Goal: Task Accomplishment & Management: Manage account settings

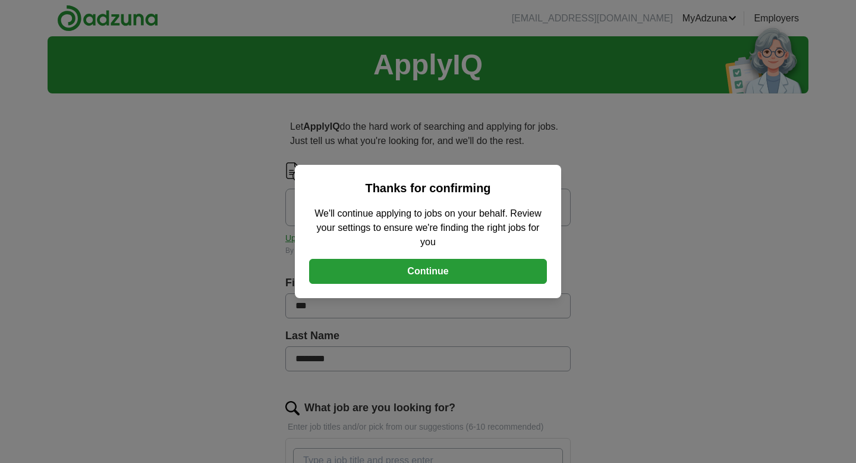
click at [442, 271] on button "Continue" at bounding box center [428, 271] width 238 height 25
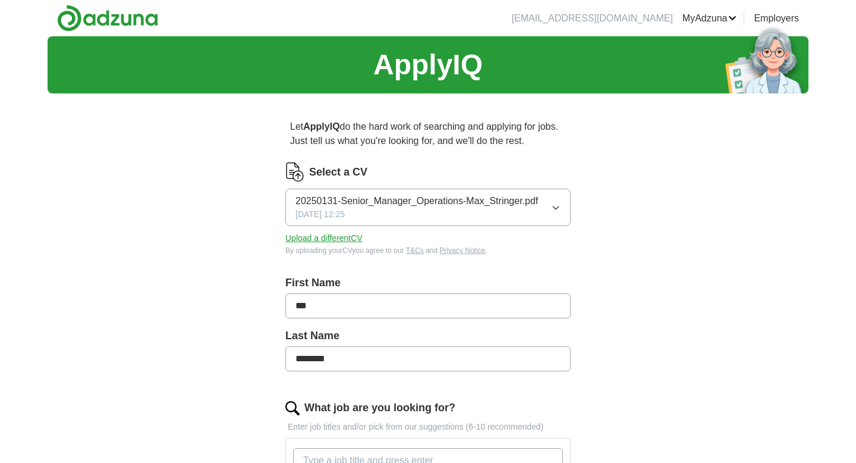
click at [327, 241] on button "Upload a different CV" at bounding box center [323, 238] width 77 height 12
click at [342, 238] on button "Upload a different CV" at bounding box center [323, 238] width 77 height 12
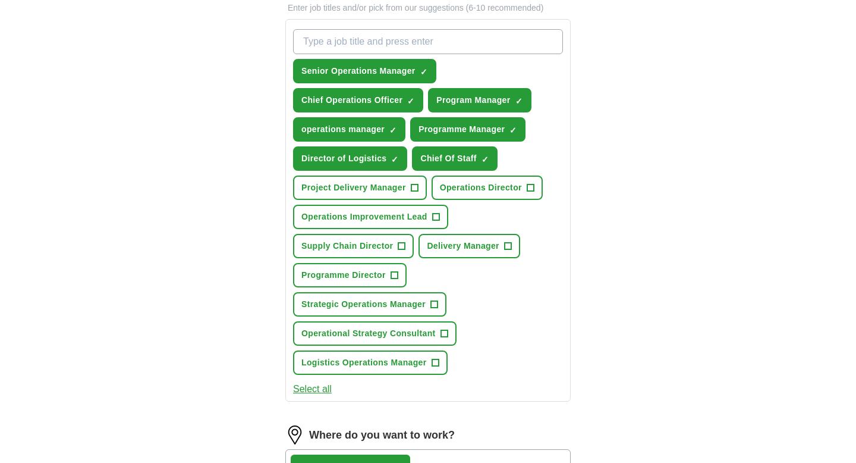
scroll to position [425, 0]
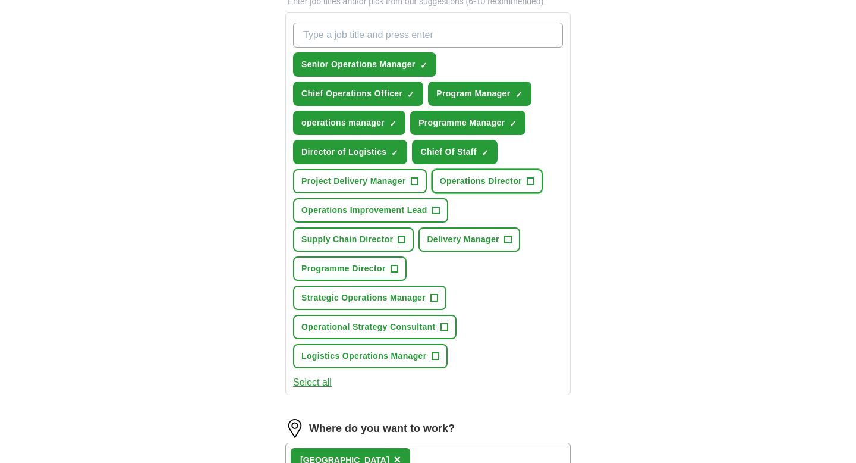
click at [540, 181] on button "Operations Director +" at bounding box center [487, 181] width 111 height 24
click at [438, 207] on span "+" at bounding box center [435, 211] width 7 height 10
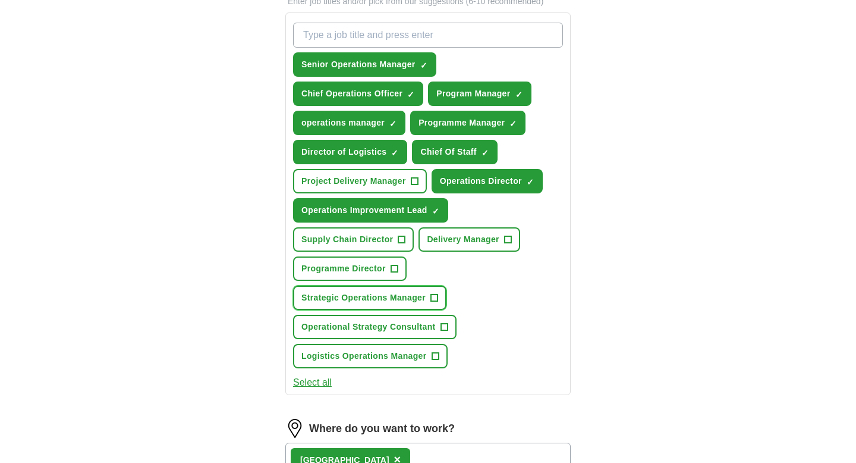
click at [436, 298] on span "+" at bounding box center [433, 298] width 7 height 10
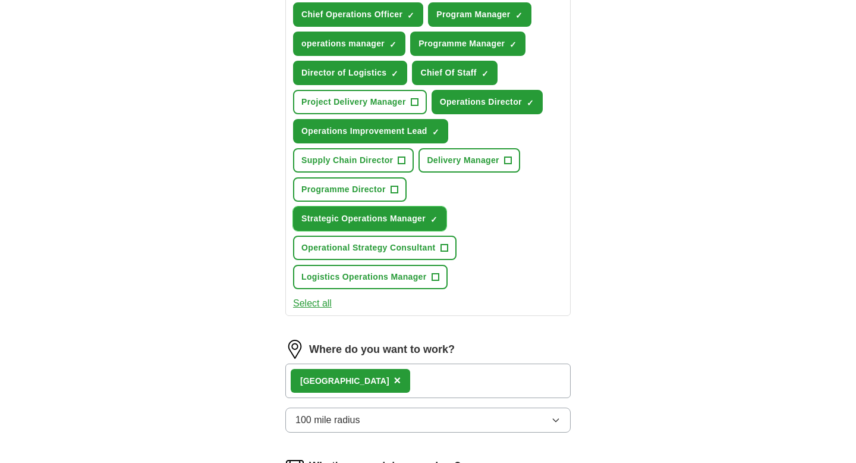
scroll to position [505, 0]
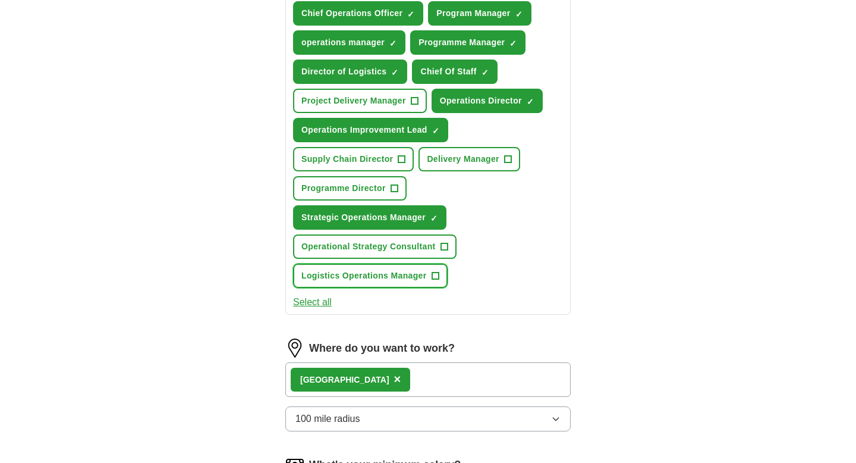
click at [442, 276] on button "Logistics Operations Manager +" at bounding box center [370, 275] width 155 height 24
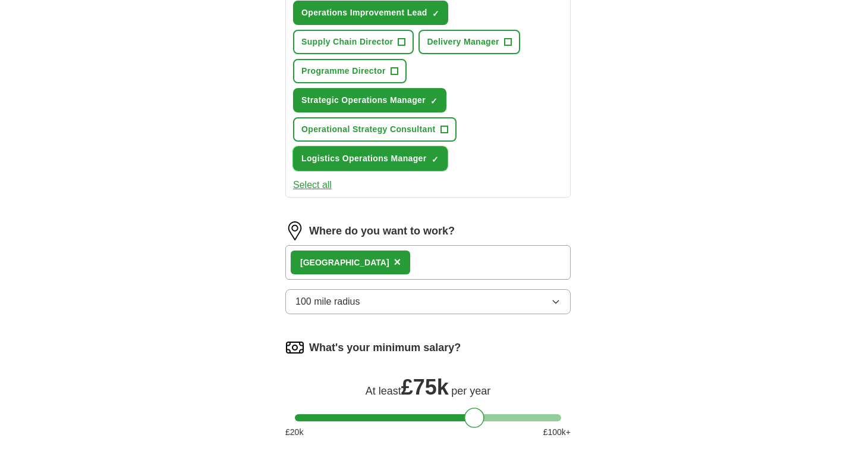
scroll to position [623, 0]
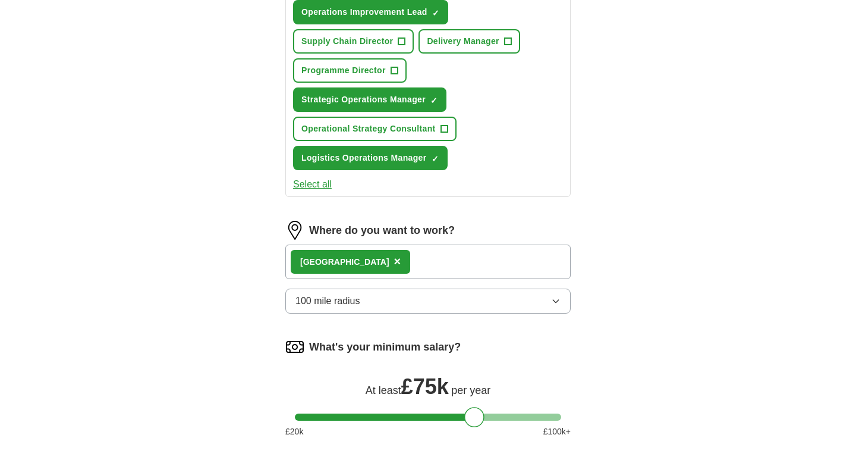
click at [561, 303] on button "100 mile radius" at bounding box center [427, 300] width 285 height 25
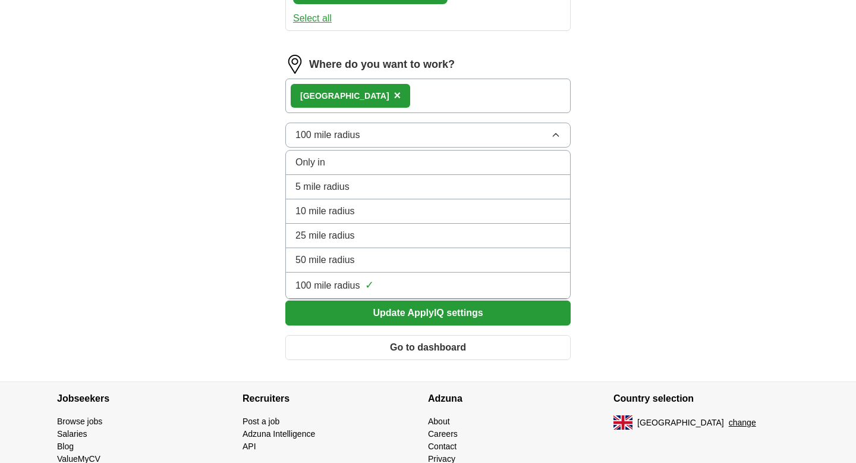
scroll to position [791, 0]
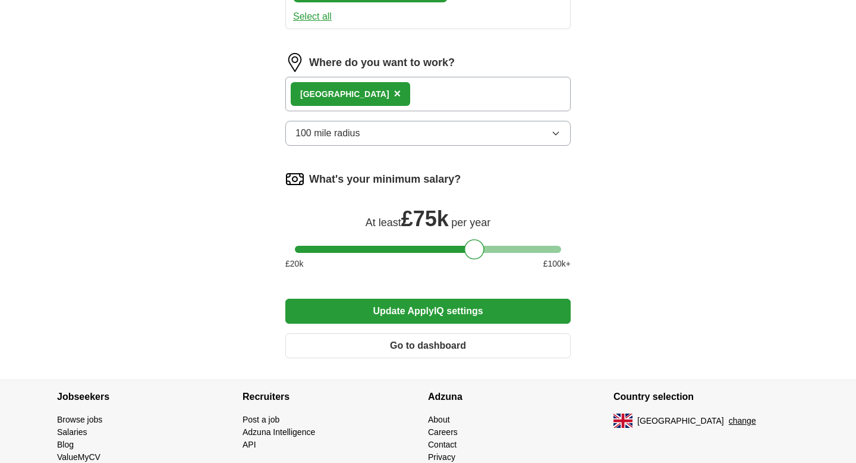
click at [476, 316] on button "Update ApplyIQ settings" at bounding box center [427, 310] width 285 height 25
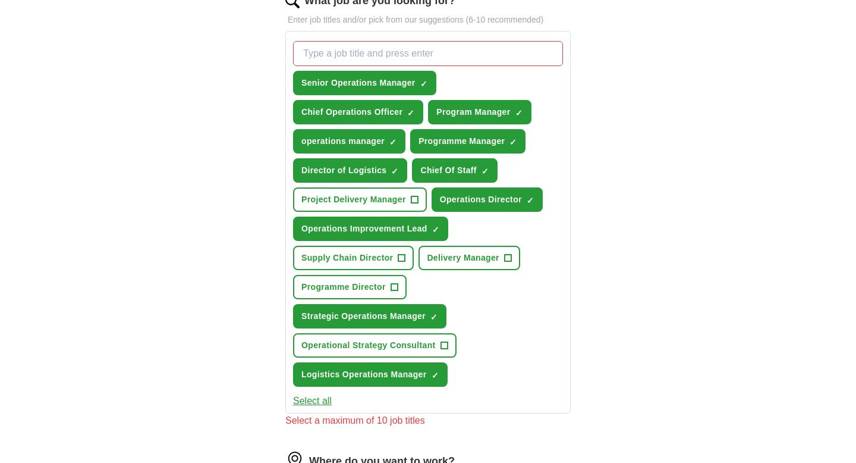
scroll to position [406, 0]
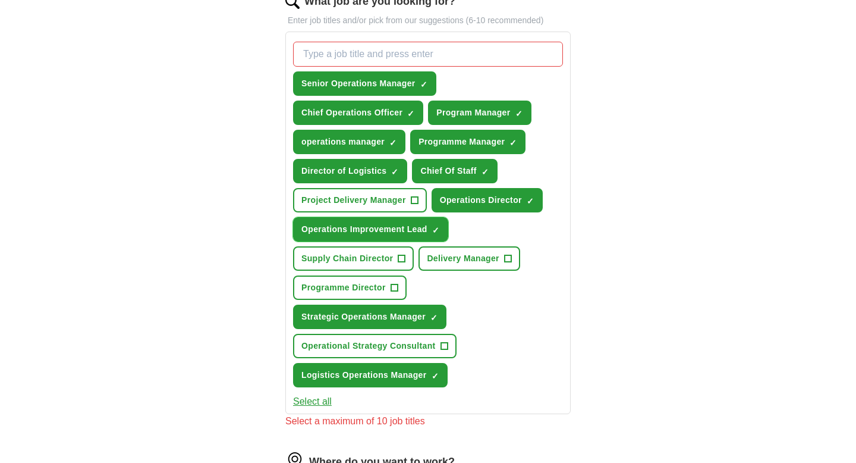
click at [0, 0] on span "×" at bounding box center [0, 0] width 0 height 0
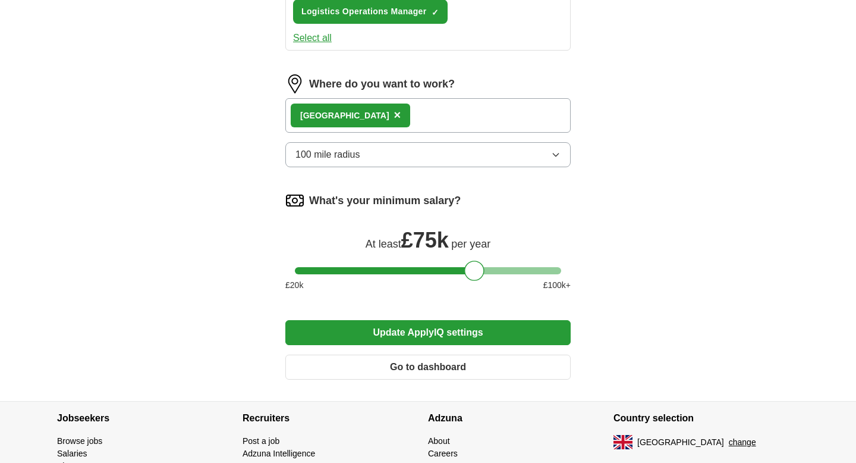
scroll to position [772, 0]
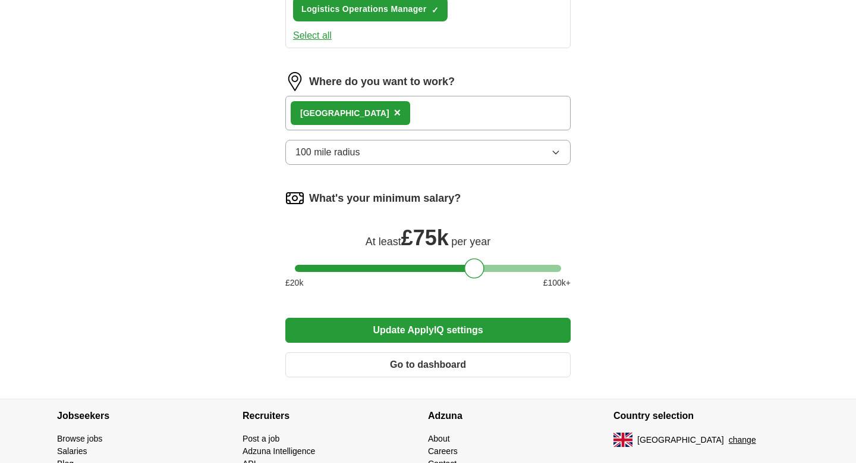
click at [359, 329] on button "Update ApplyIQ settings" at bounding box center [427, 330] width 285 height 25
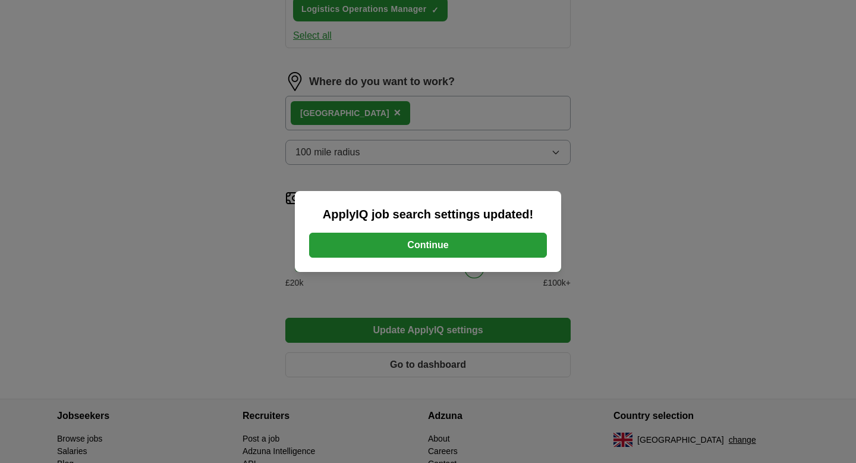
click at [450, 245] on button "Continue" at bounding box center [428, 244] width 238 height 25
